Goal: Task Accomplishment & Management: Complete application form

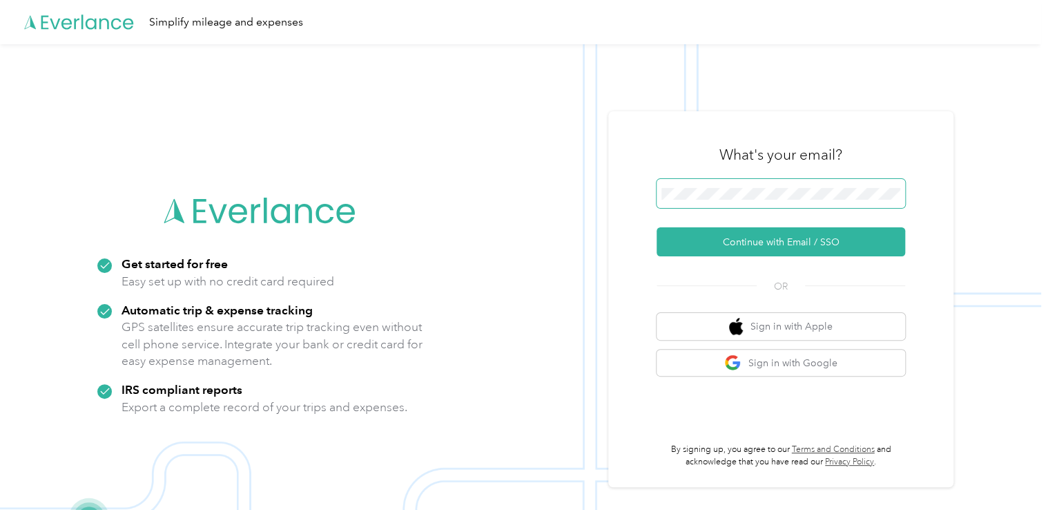
click at [743, 184] on span at bounding box center [781, 193] width 249 height 29
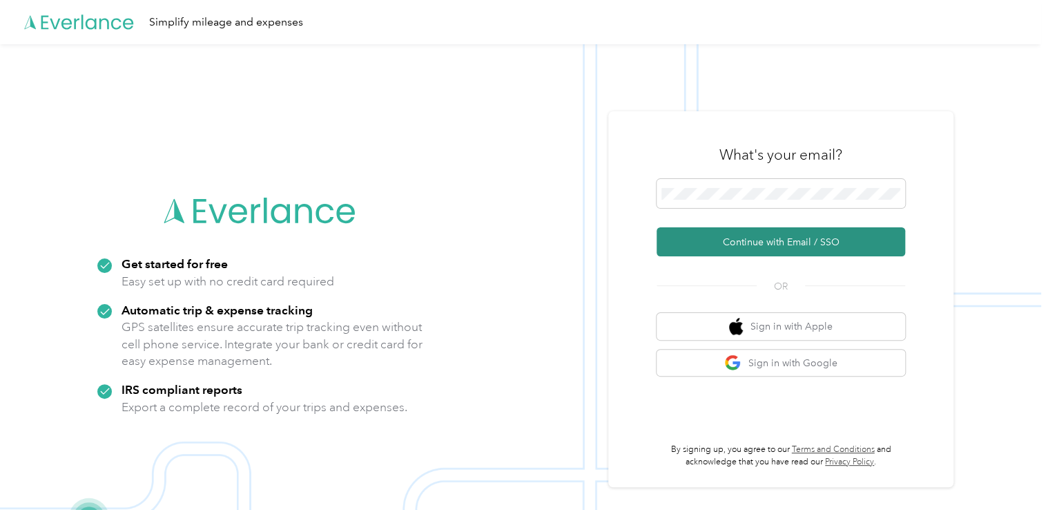
click at [726, 238] on button "Continue with Email / SSO" at bounding box center [781, 241] width 249 height 29
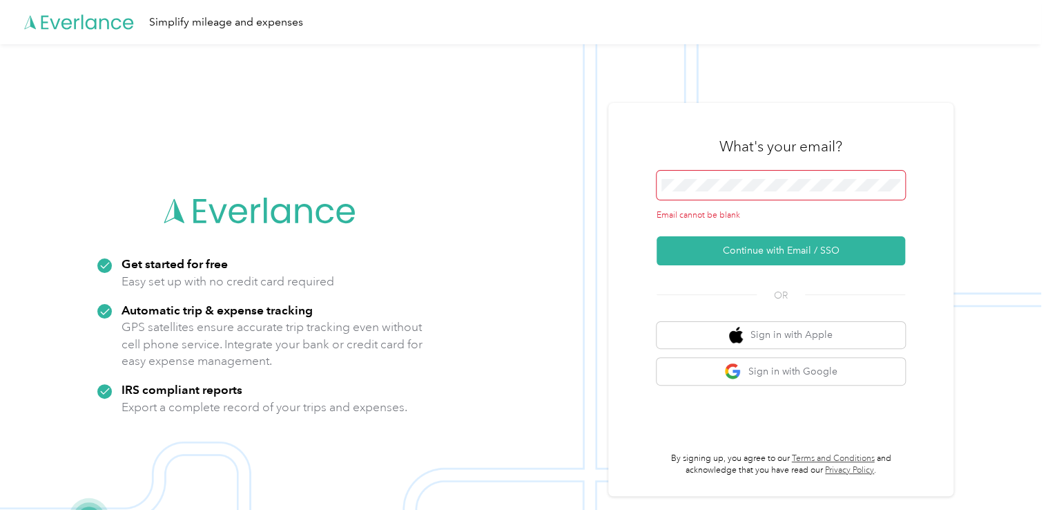
click at [702, 193] on span at bounding box center [781, 185] width 249 height 29
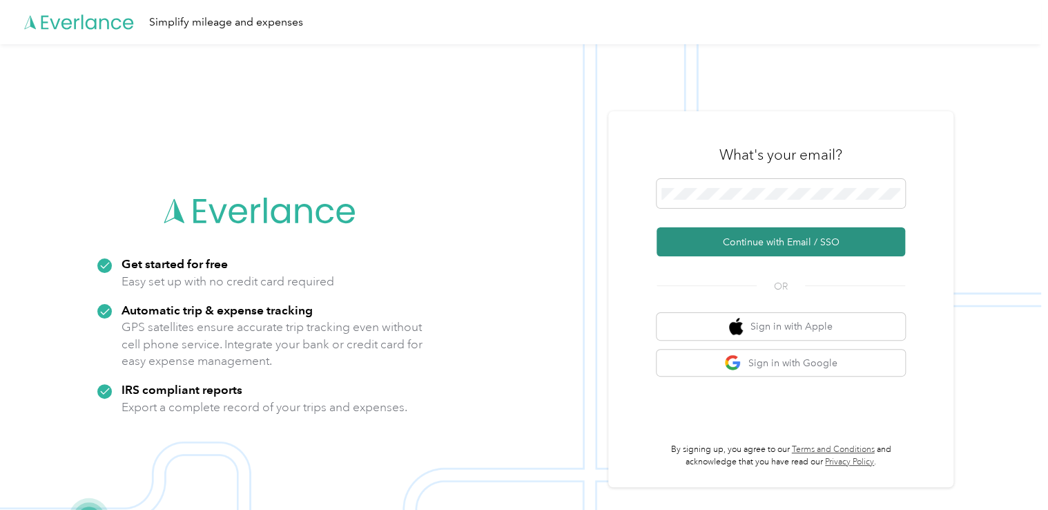
click at [777, 239] on button "Continue with Email / SSO" at bounding box center [781, 241] width 249 height 29
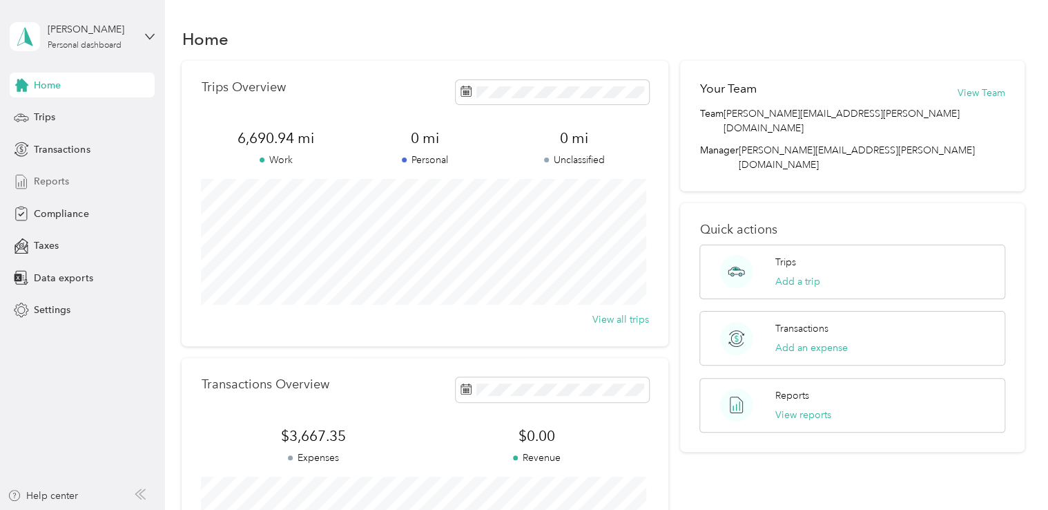
click at [45, 180] on span "Reports" at bounding box center [51, 181] width 35 height 15
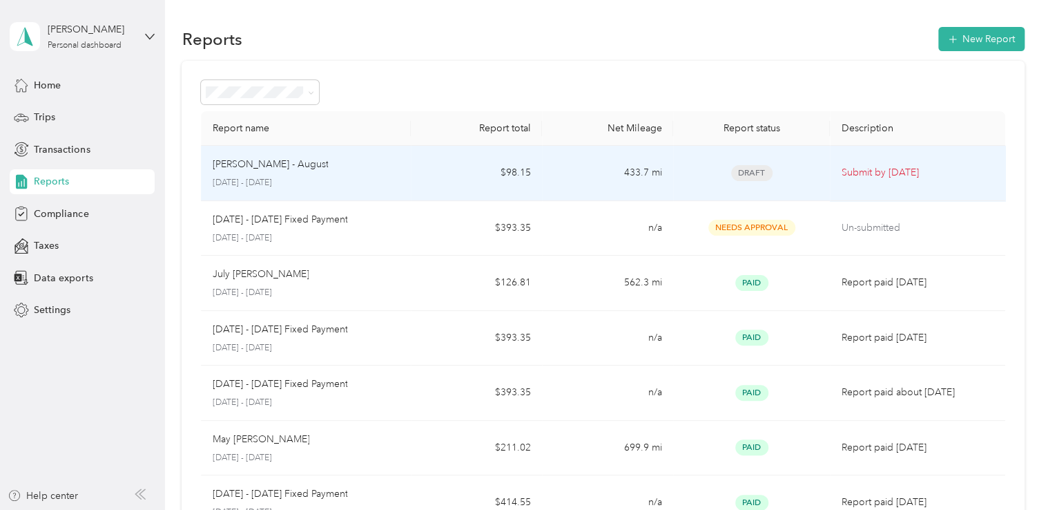
click at [273, 167] on p "Molly - August" at bounding box center [270, 164] width 116 height 15
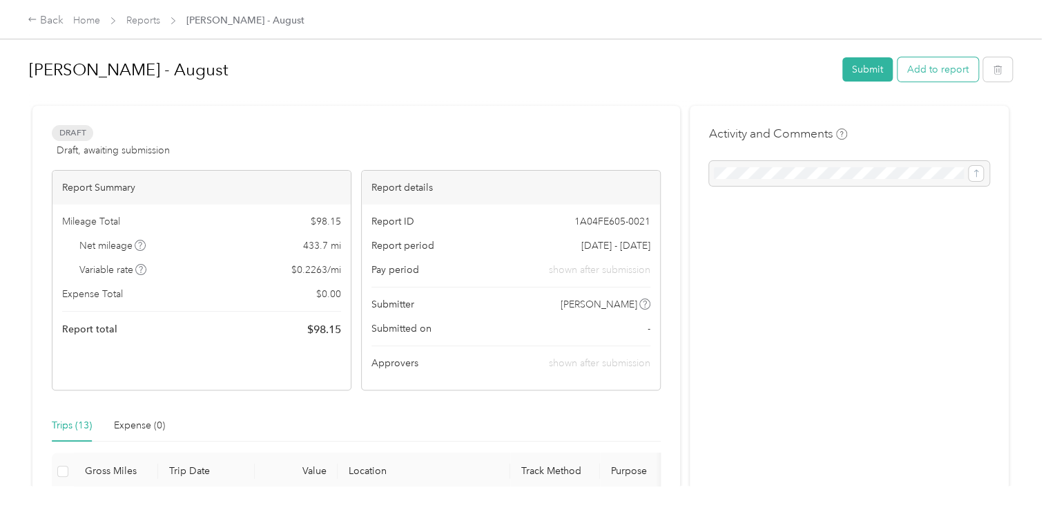
click at [943, 60] on button "Add to report" at bounding box center [938, 69] width 81 height 24
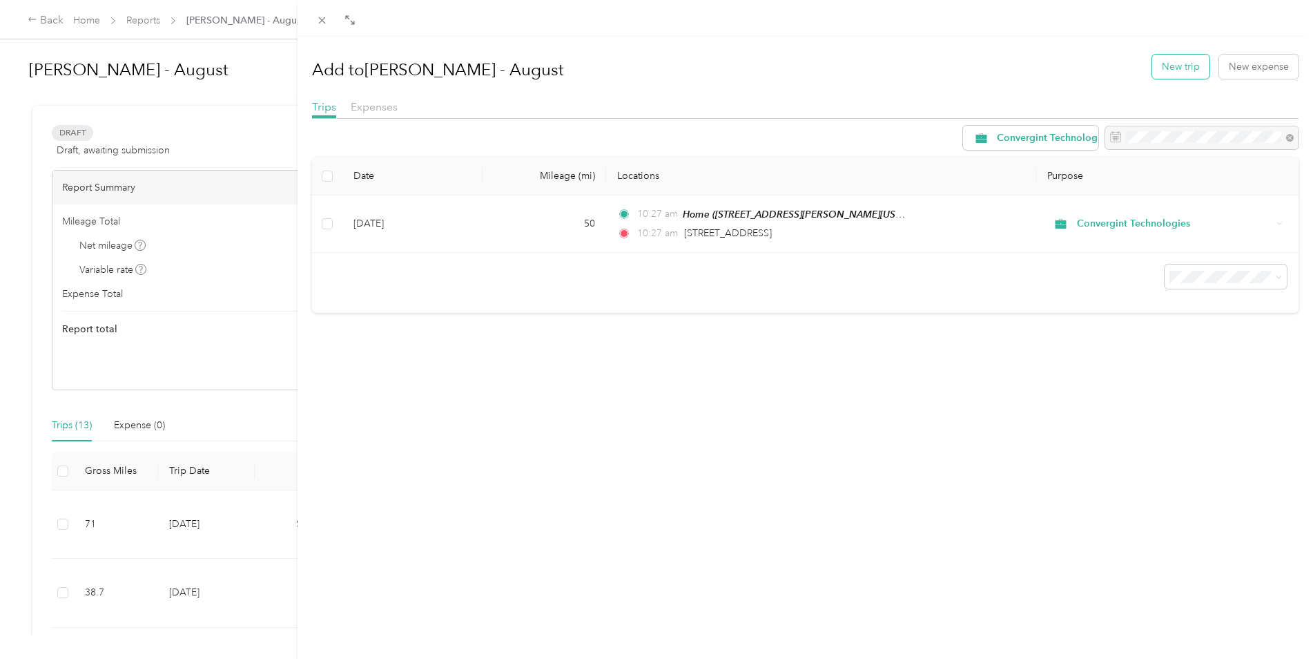
click at [1047, 68] on button "New trip" at bounding box center [1180, 67] width 57 height 24
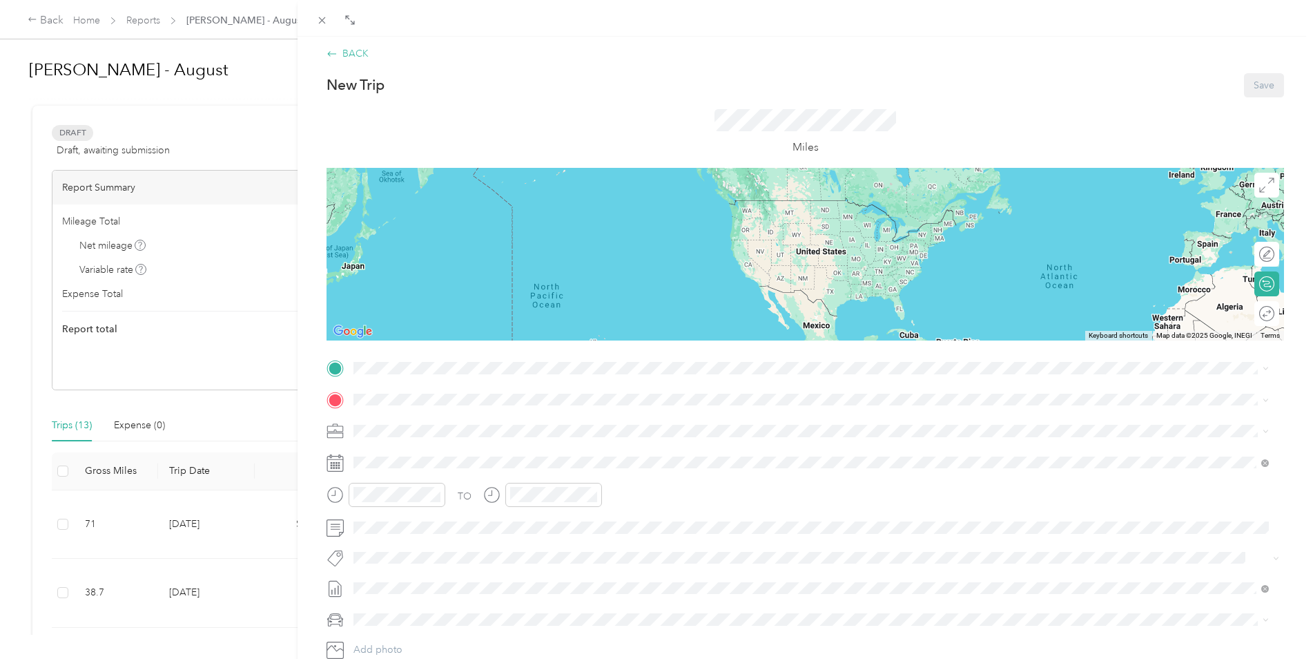
click at [348, 54] on div "BACK" at bounding box center [348, 53] width 42 height 15
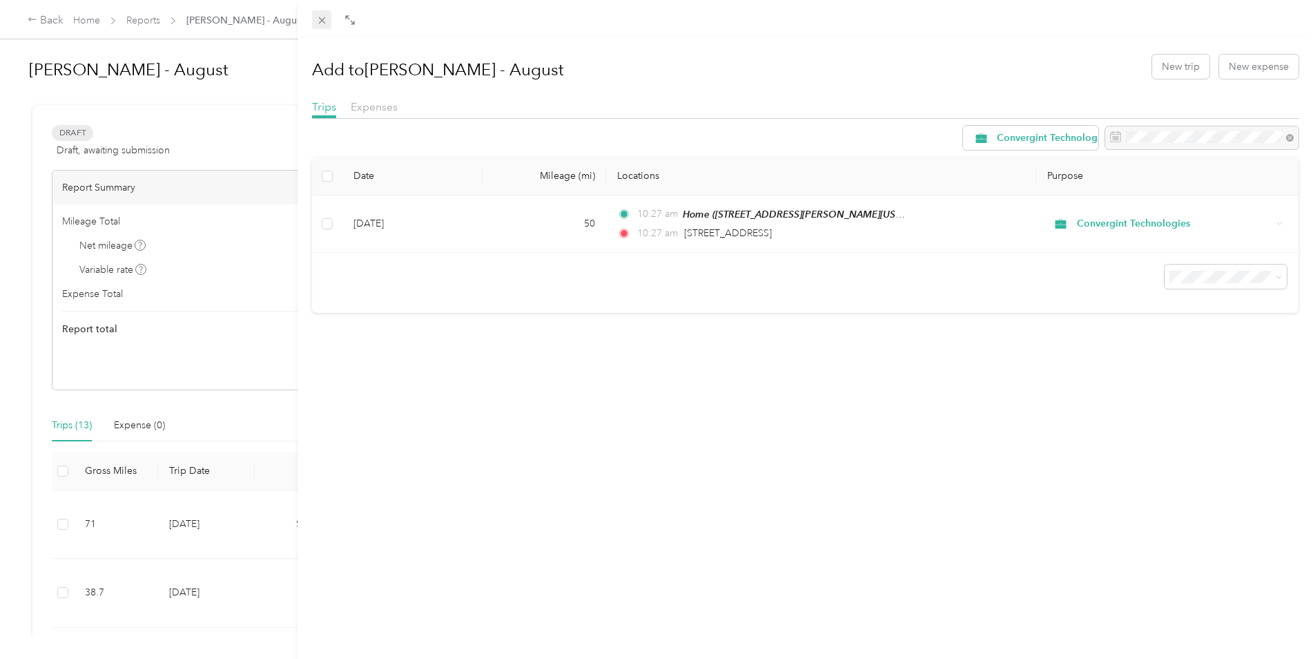
click at [319, 20] on icon at bounding box center [322, 21] width 12 height 12
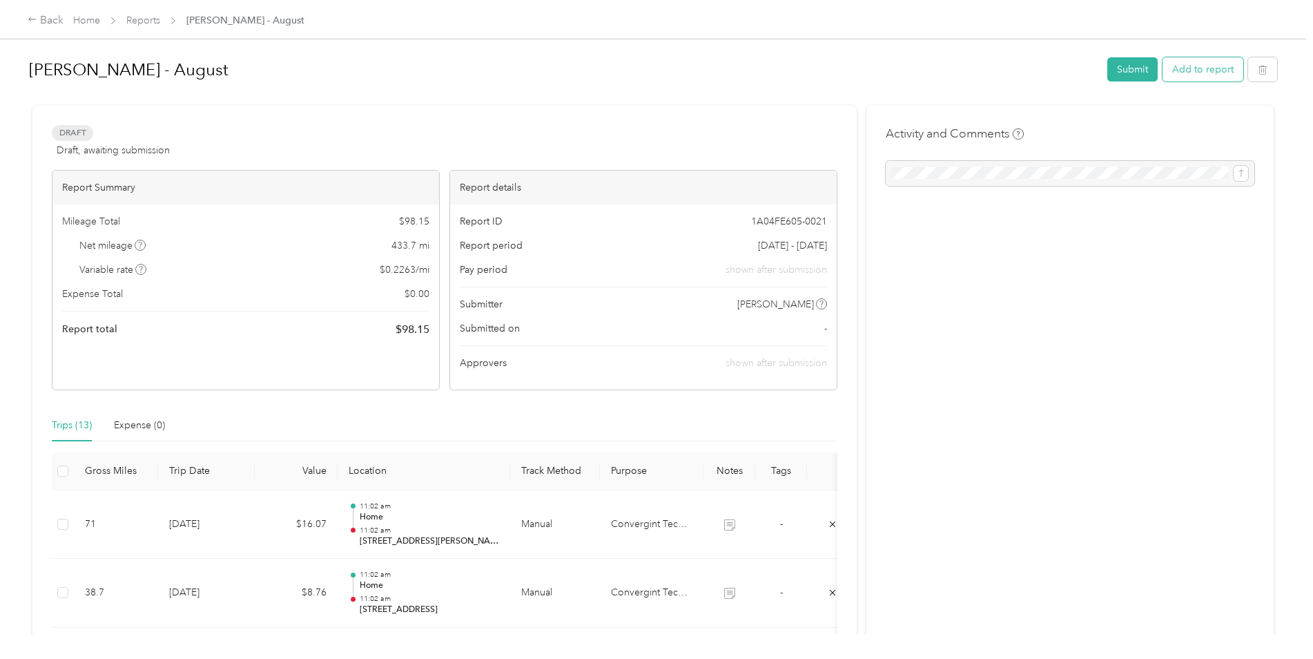
click at [1047, 65] on button "Add to report" at bounding box center [1203, 69] width 81 height 24
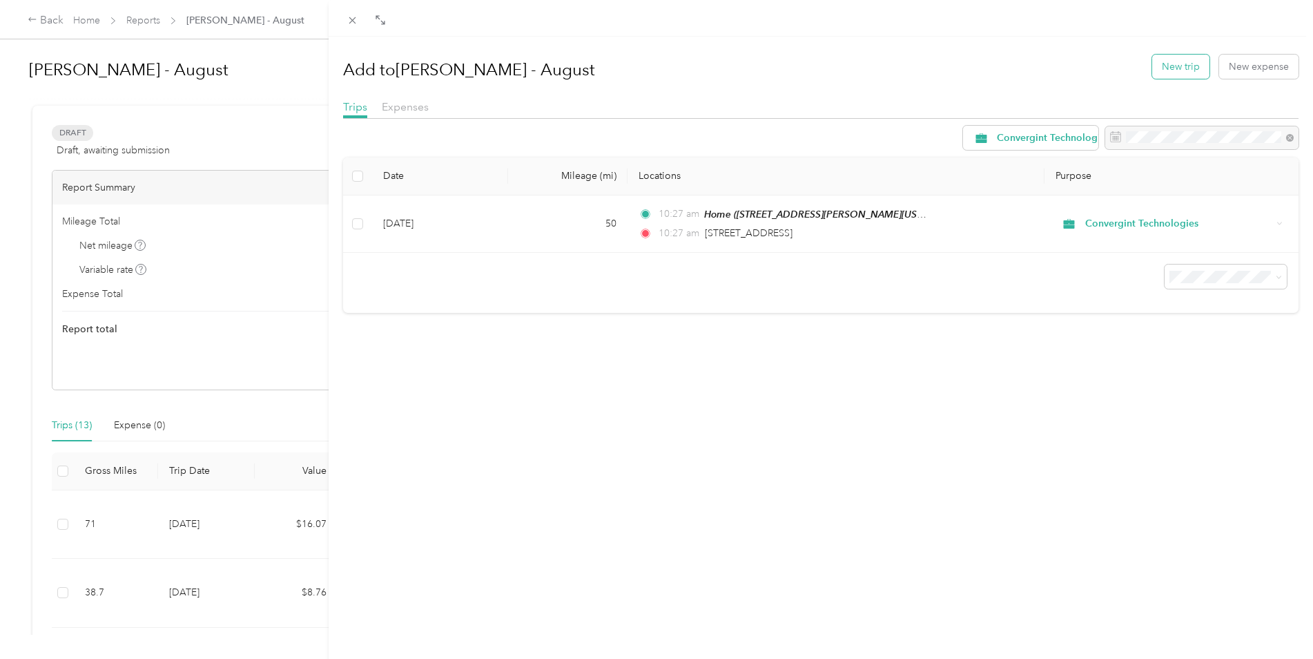
click at [1047, 64] on button "New trip" at bounding box center [1180, 67] width 57 height 24
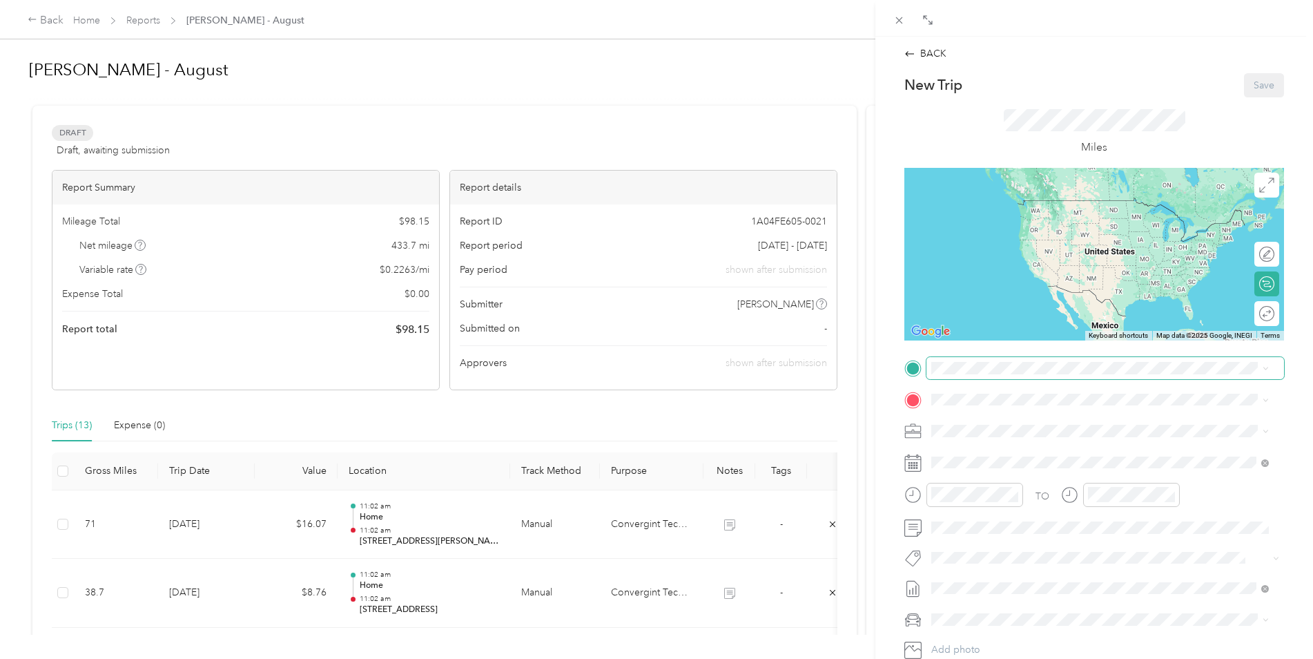
click at [950, 377] on span at bounding box center [1106, 368] width 358 height 22
click at [970, 428] on div "Home 216 Mizelle Meadow Court, 27540, Holly Springs, North Carolina, United Sta…" at bounding box center [1065, 430] width 215 height 29
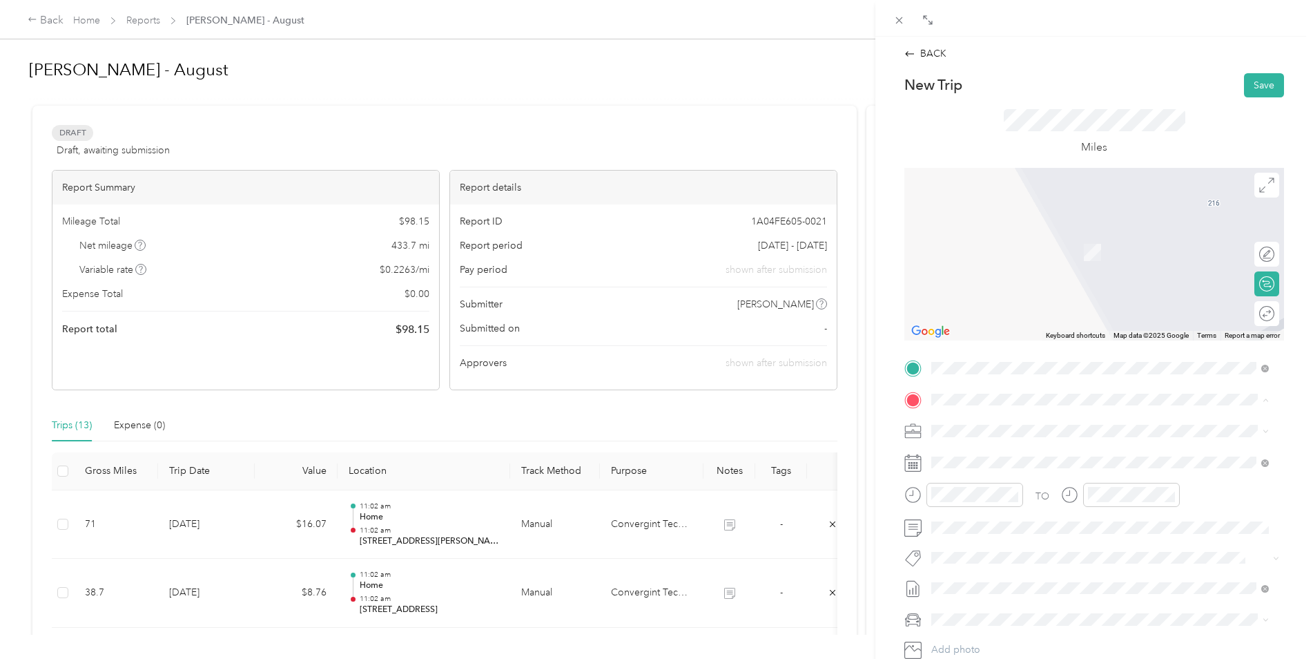
click at [990, 504] on strong "446 Office" at bounding box center [983, 498] width 50 height 12
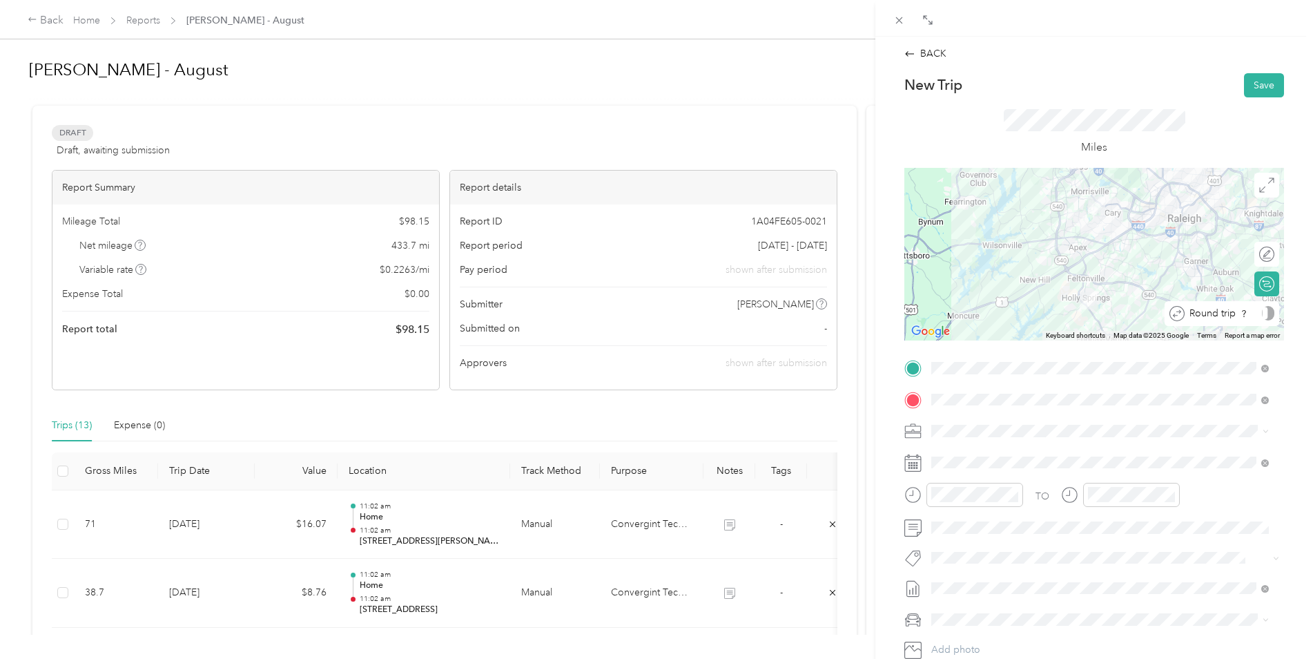
click at [1047, 319] on div "Round trip" at bounding box center [1230, 313] width 90 height 15
click at [1047, 313] on div at bounding box center [1260, 313] width 29 height 15
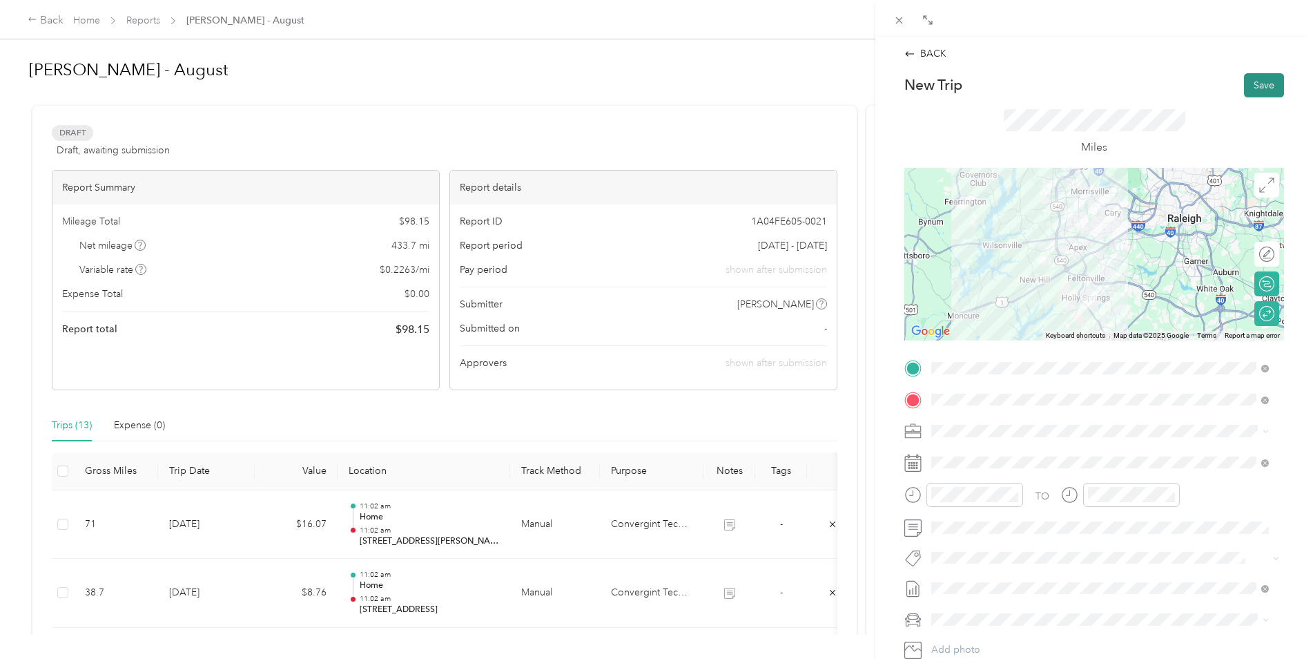
click at [1047, 86] on button "Save" at bounding box center [1264, 85] width 40 height 24
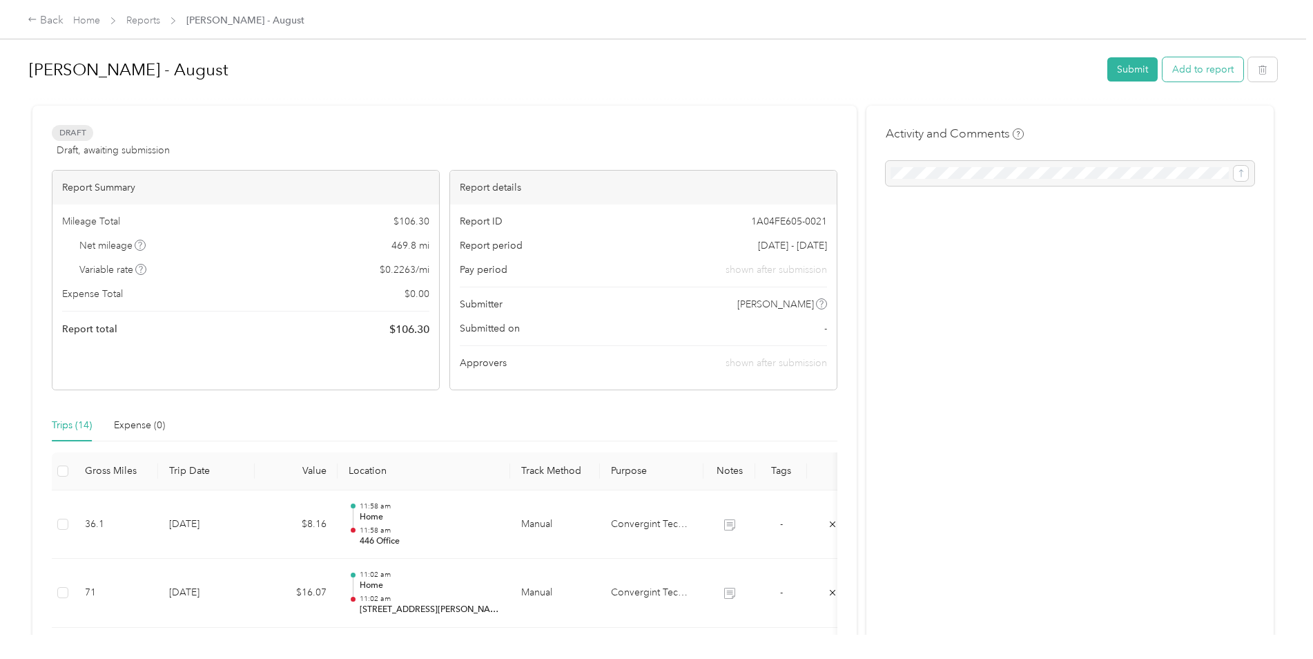
click at [1047, 72] on button "Add to report" at bounding box center [1203, 69] width 81 height 24
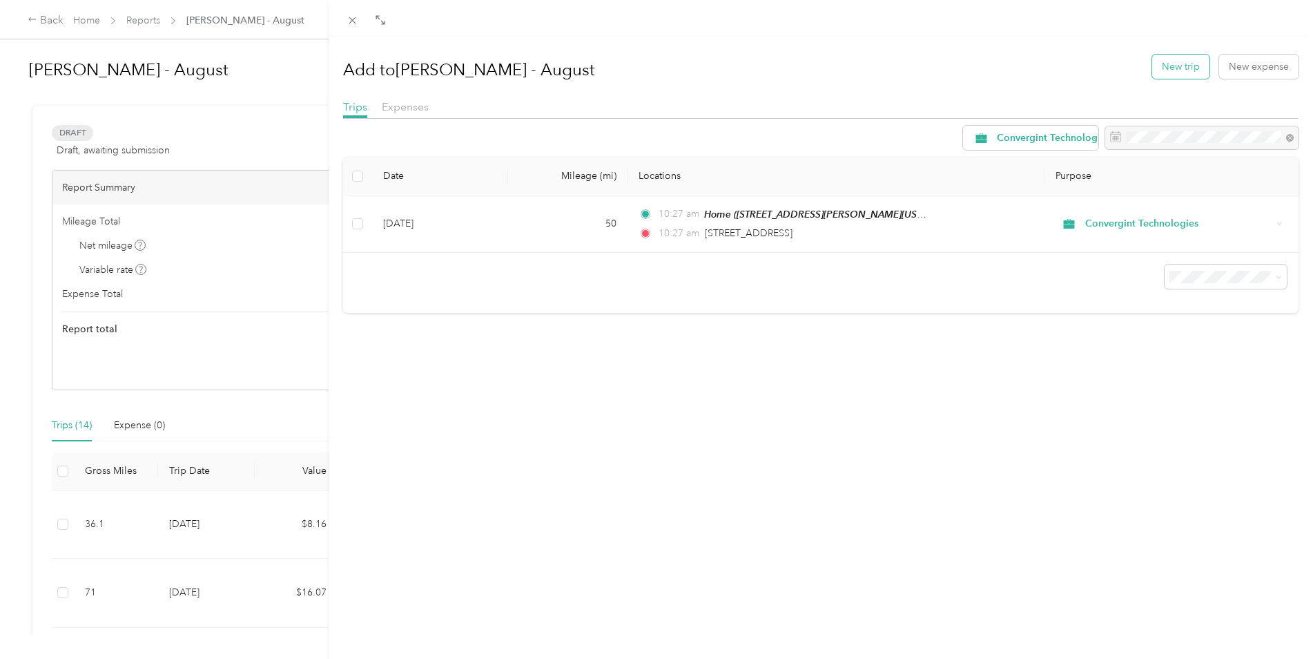
click at [1047, 75] on button "New trip" at bounding box center [1180, 67] width 57 height 24
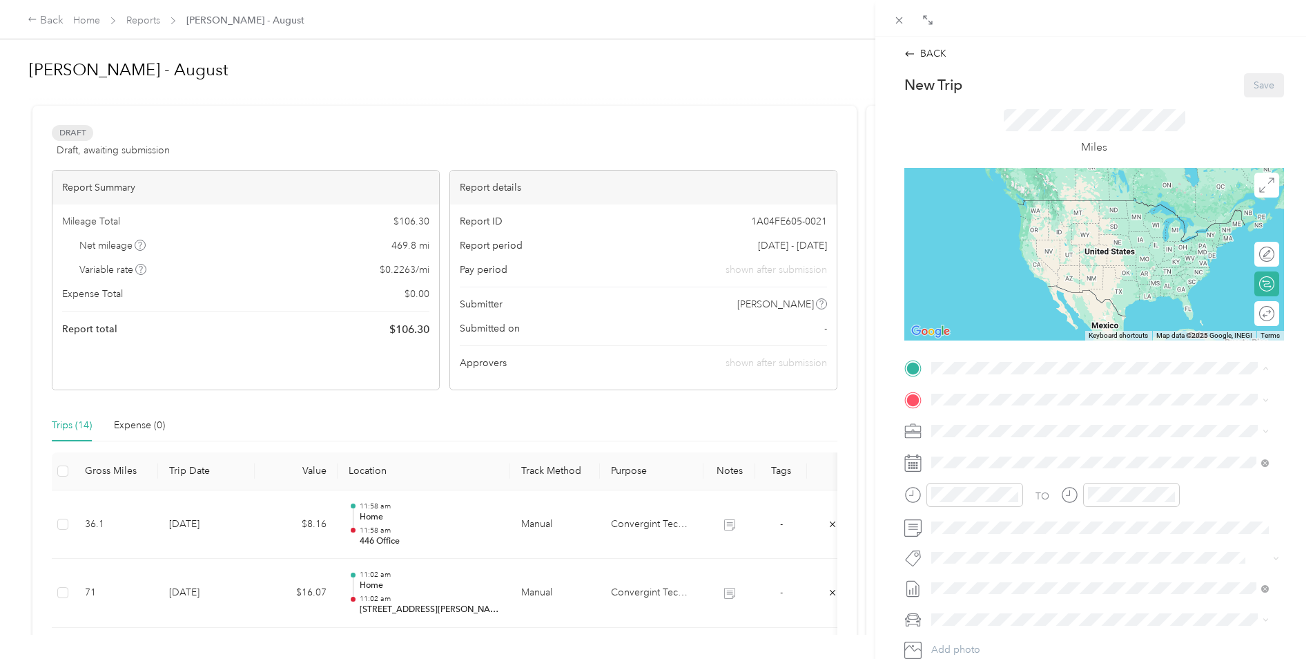
click at [1005, 432] on div "Home 216 Mizelle Meadow Court, 27540, Holly Springs, North Carolina, United Sta…" at bounding box center [1065, 430] width 215 height 29
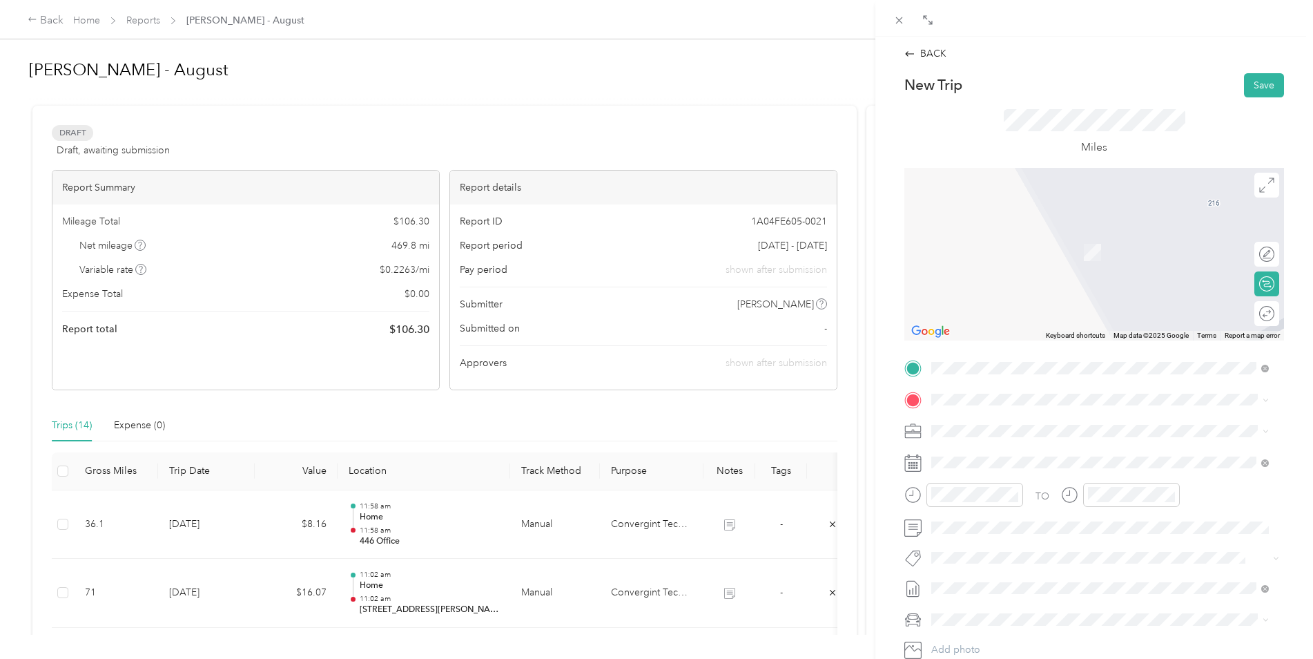
click at [1047, 452] on span "134 North Main Street Fuquay-Varina, North Carolina 27526, United States" at bounding box center [1027, 445] width 138 height 12
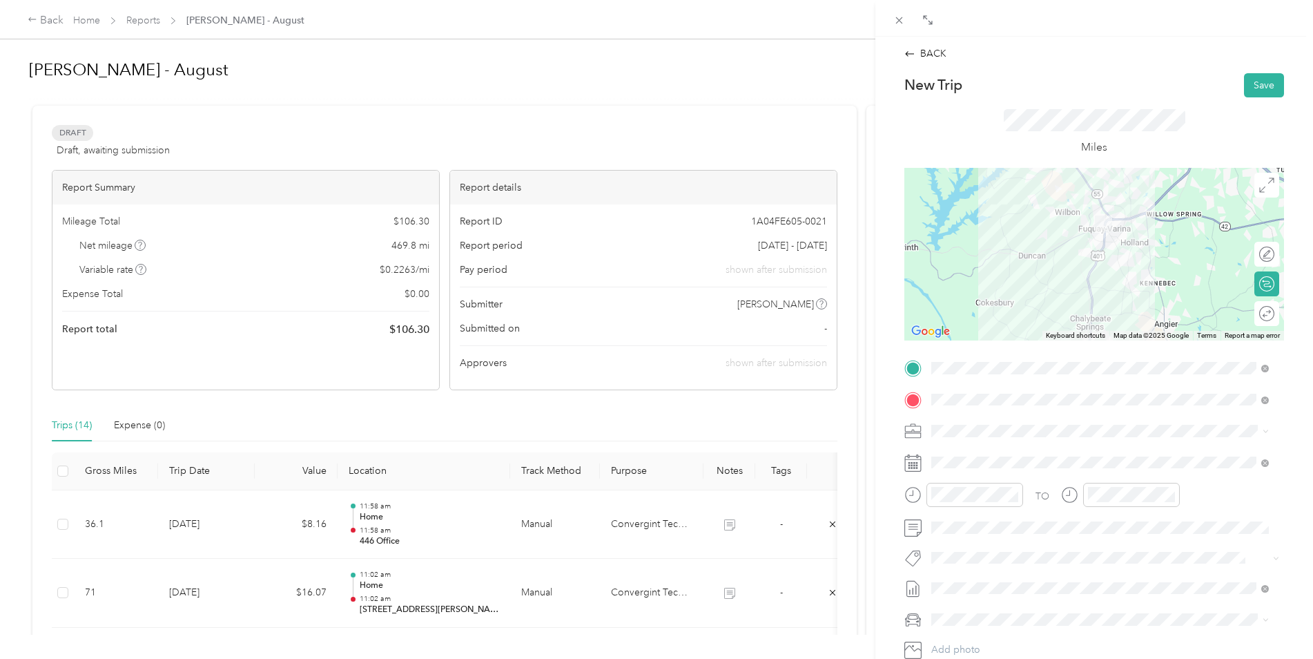
drag, startPoint x: 1137, startPoint y: 300, endPoint x: 1134, endPoint y: 231, distance: 69.1
click at [1047, 231] on div at bounding box center [1095, 254] width 380 height 173
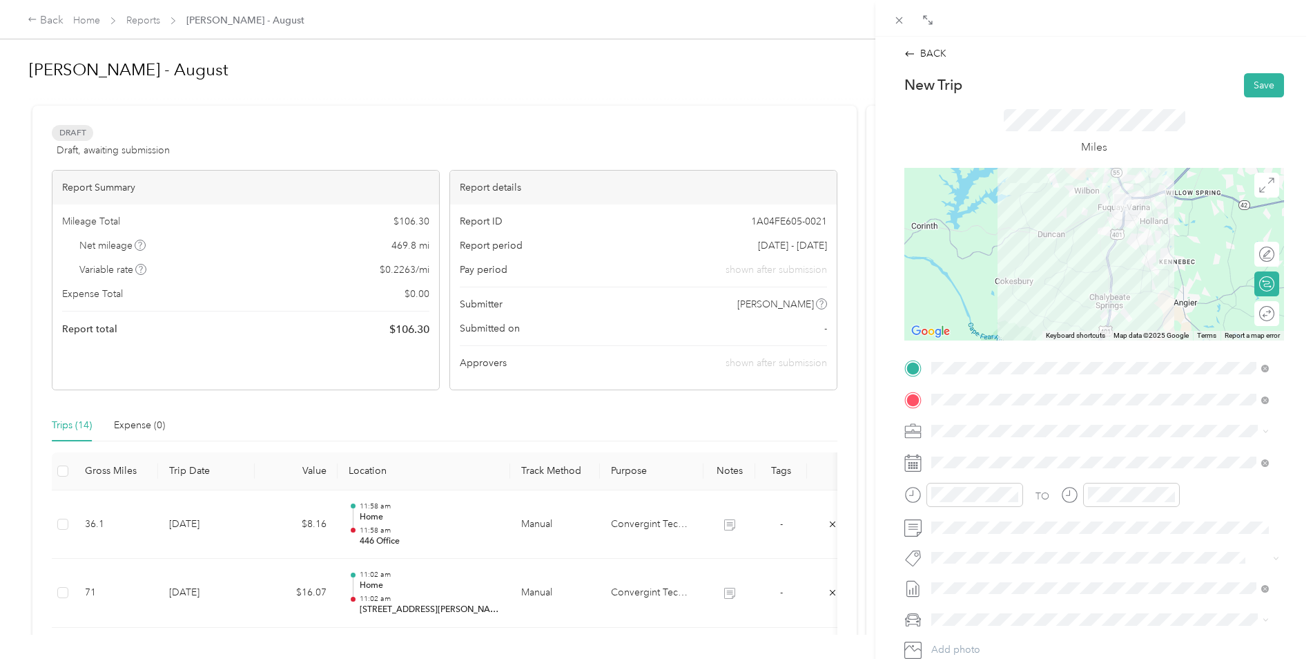
drag, startPoint x: 1134, startPoint y: 273, endPoint x: 1159, endPoint y: 249, distance: 34.7
click at [1047, 249] on div at bounding box center [1095, 254] width 380 height 173
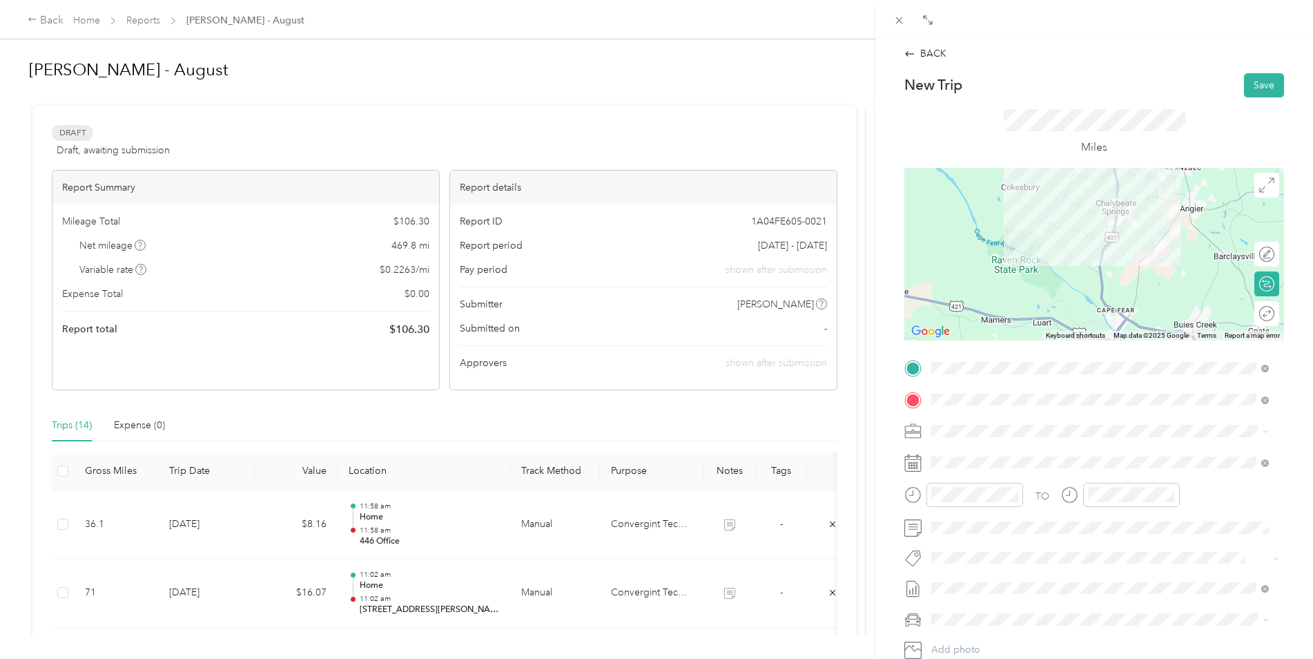
drag, startPoint x: 1152, startPoint y: 278, endPoint x: 1158, endPoint y: 183, distance: 95.5
click at [1047, 183] on div at bounding box center [1095, 254] width 380 height 173
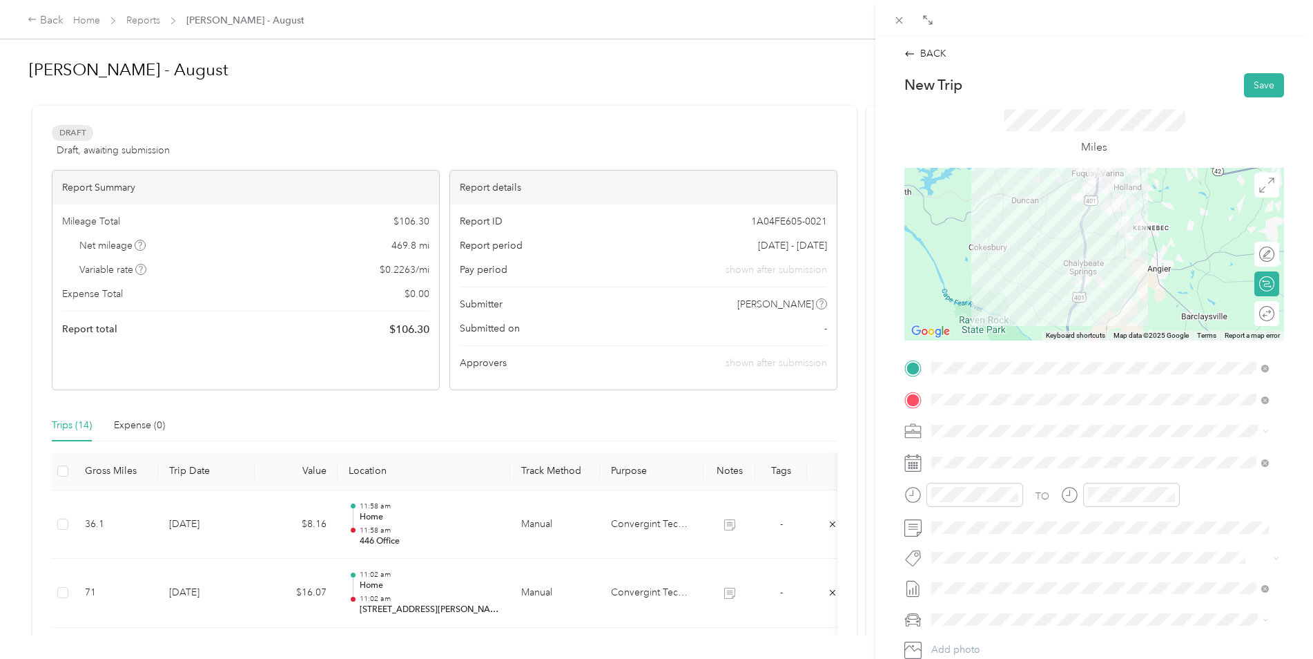
drag, startPoint x: 1165, startPoint y: 260, endPoint x: 1116, endPoint y: 349, distance: 102.3
click at [1047, 349] on div "New Trip Save This trip cannot be edited because it is either under review, app…" at bounding box center [1095, 382] width 380 height 618
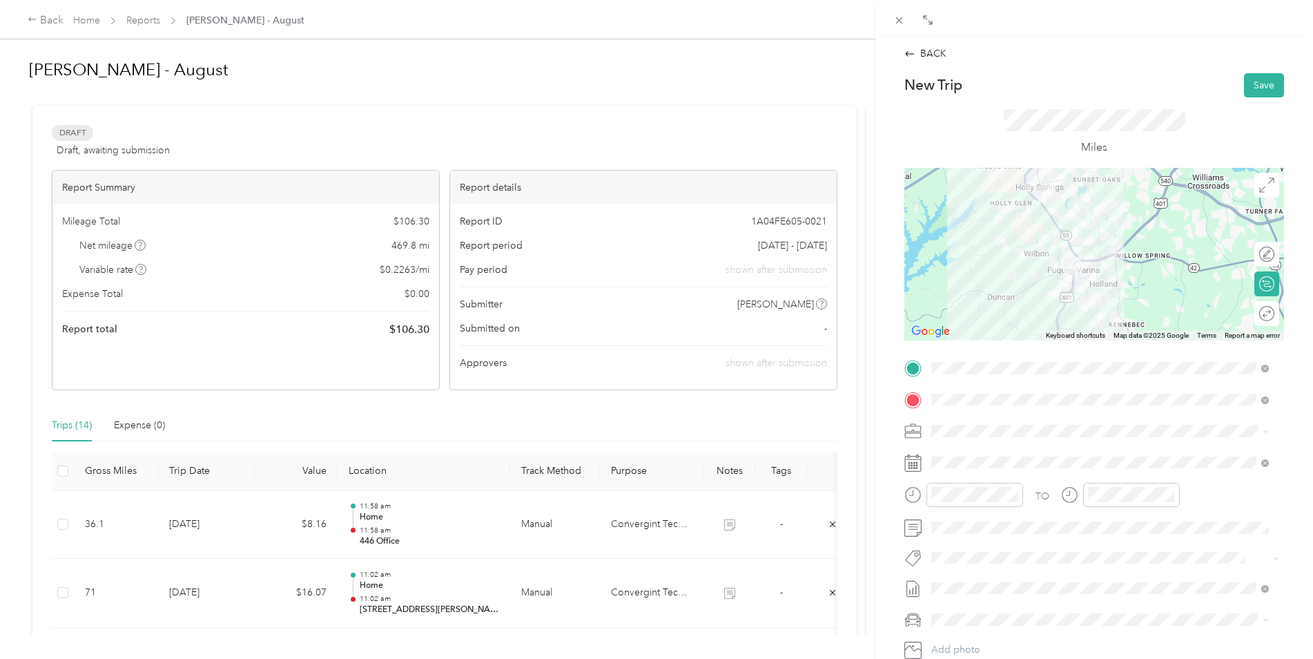
drag, startPoint x: 1113, startPoint y: 227, endPoint x: 1105, endPoint y: 293, distance: 66.0
click at [1047, 293] on div at bounding box center [1095, 254] width 380 height 173
click at [1047, 313] on div "Round trip" at bounding box center [1244, 313] width 63 height 15
click at [1047, 312] on div at bounding box center [1260, 313] width 29 height 15
click at [1047, 82] on button "Save" at bounding box center [1264, 85] width 40 height 24
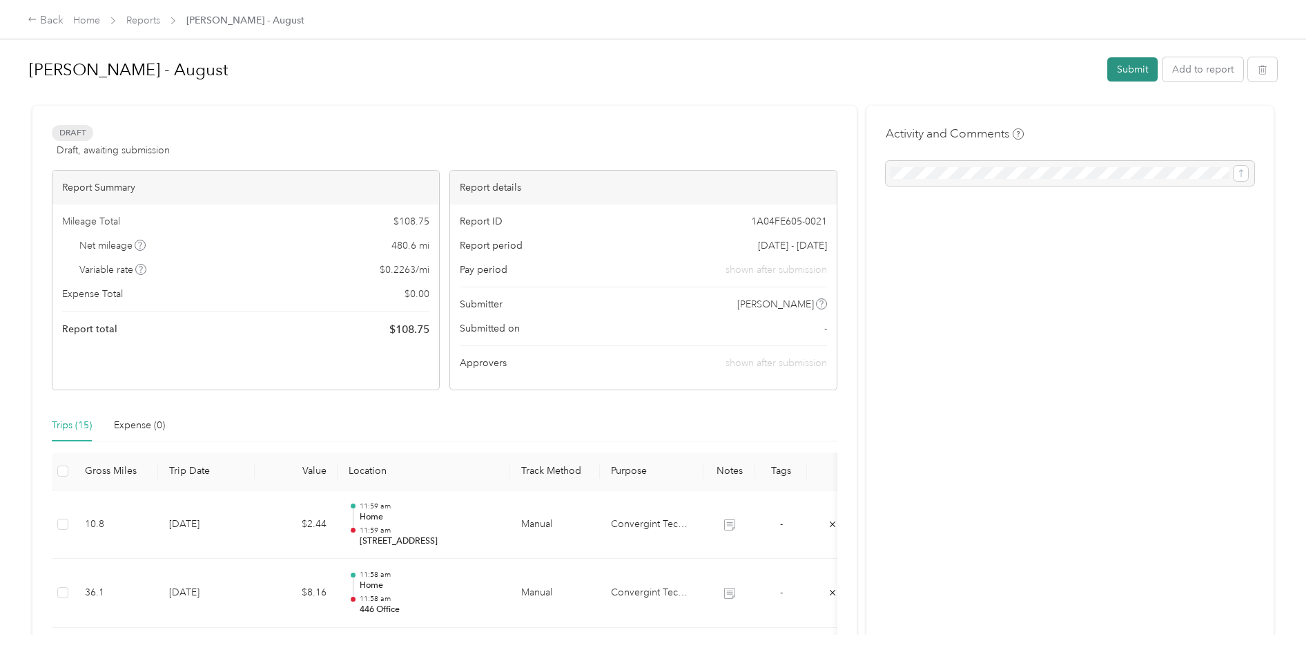
click at [1047, 70] on button "Submit" at bounding box center [1133, 69] width 50 height 24
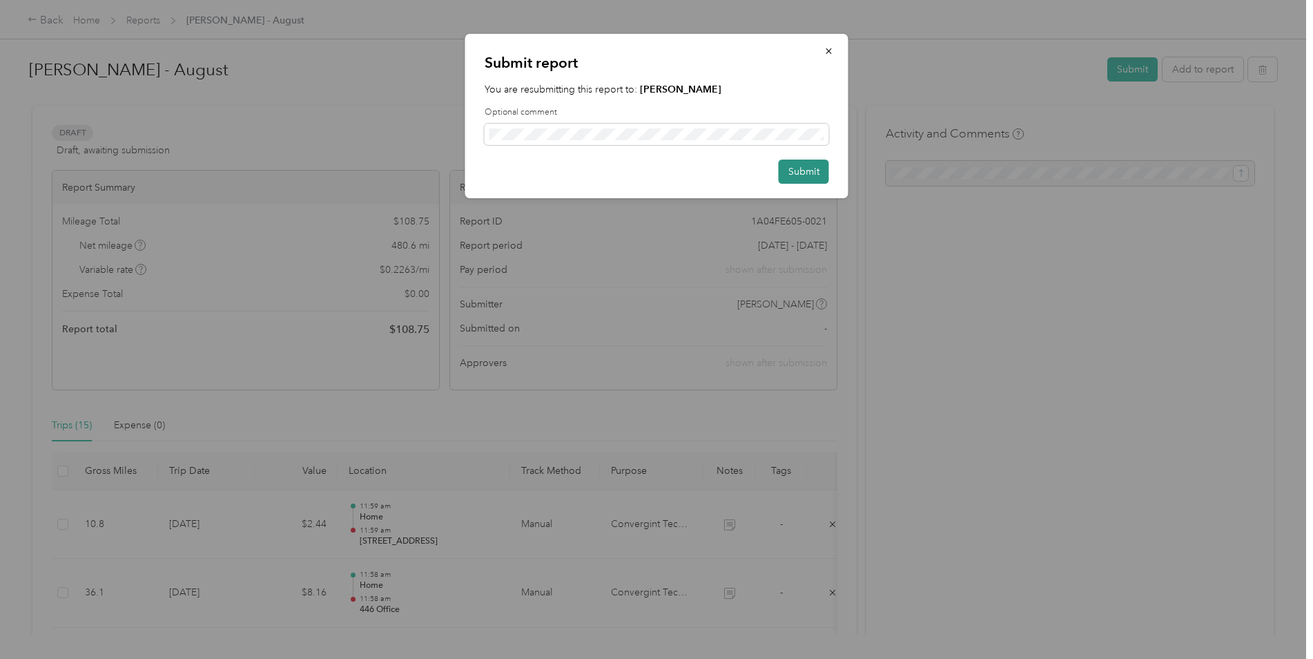
click at [814, 162] on button "Submit" at bounding box center [804, 172] width 50 height 24
